Goal: Obtain resource: Obtain resource

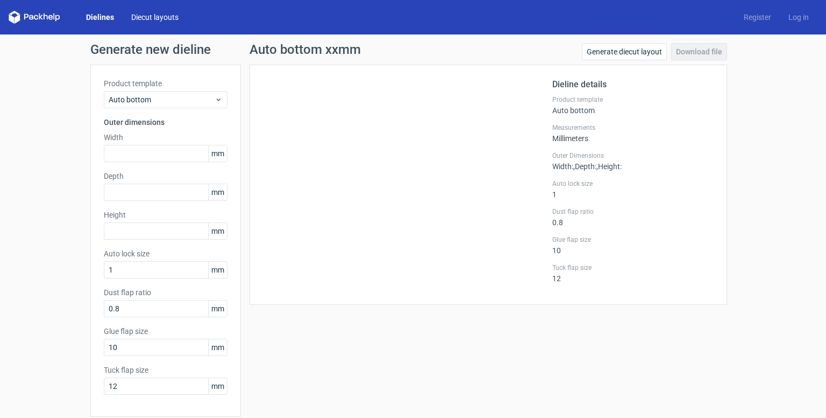
click at [161, 15] on link "Diecut layouts" at bounding box center [155, 17] width 65 height 11
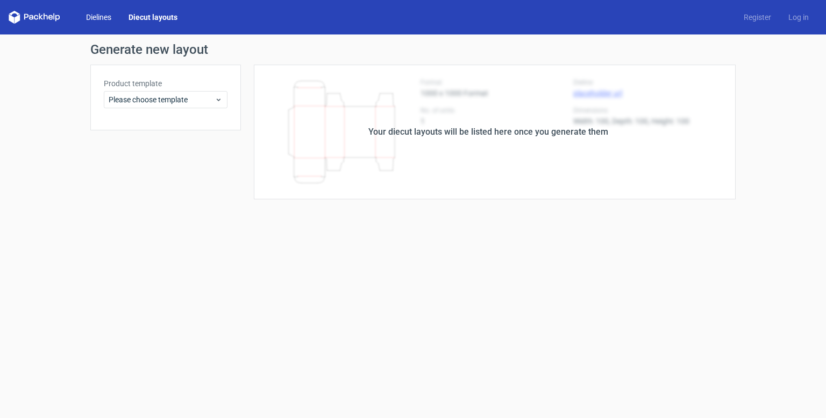
click at [99, 16] on link "Dielines" at bounding box center [98, 17] width 43 height 11
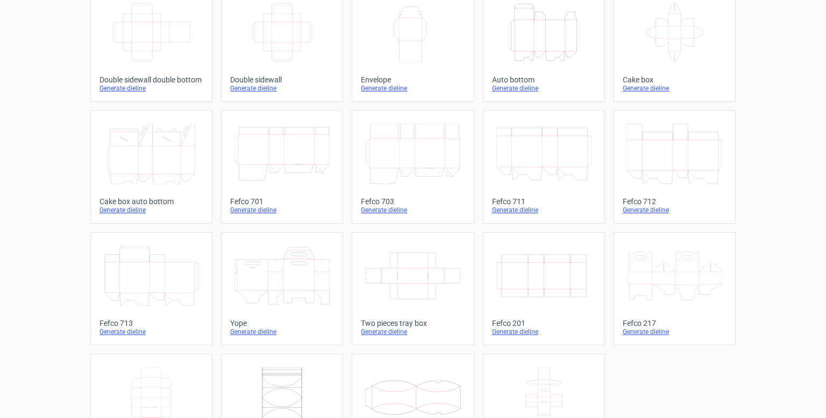
scroll to position [198, 0]
click at [403, 274] on icon at bounding box center [412, 275] width 95 height 60
